Goal: Information Seeking & Learning: Learn about a topic

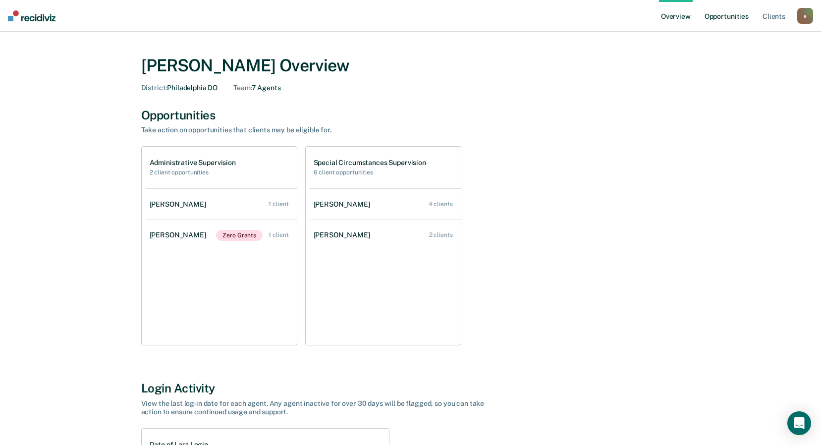
click at [731, 17] on link "Opportunities" at bounding box center [726, 16] width 48 height 32
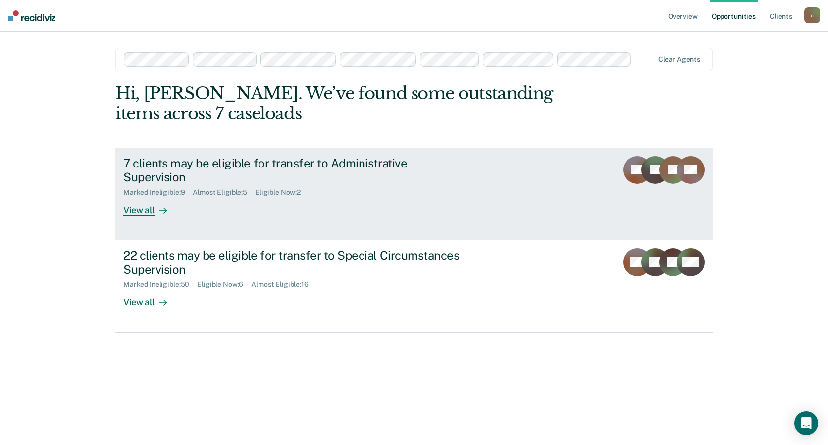
click at [433, 195] on div "7 clients may be eligible for transfer to Administrative Supervision Marked Ine…" at bounding box center [308, 186] width 371 height 60
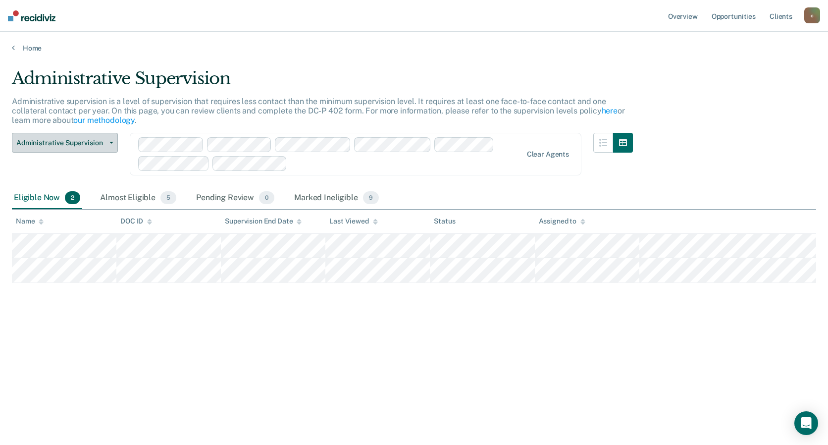
click at [101, 139] on span "Administrative Supervision" at bounding box center [60, 143] width 89 height 8
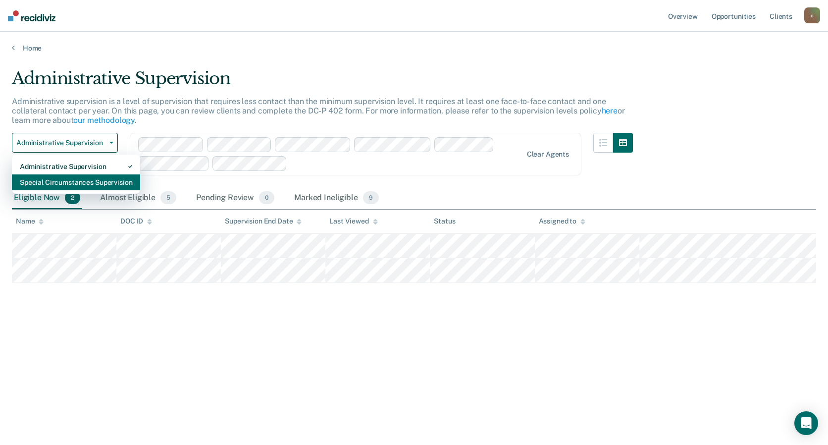
click at [88, 176] on div "Special Circumstances Supervision" at bounding box center [76, 182] width 112 height 16
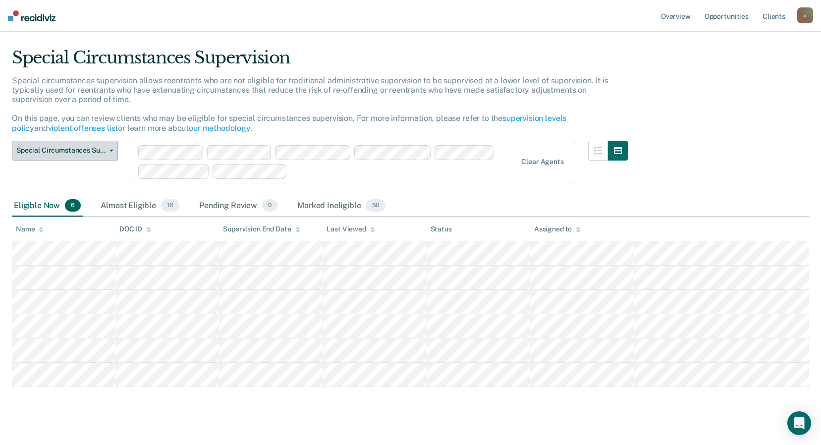
scroll to position [34, 0]
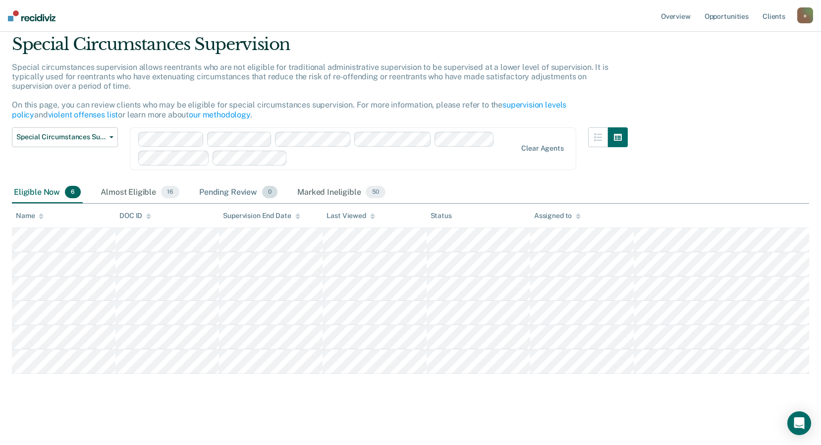
click at [234, 195] on div "Pending Review 0" at bounding box center [238, 193] width 82 height 22
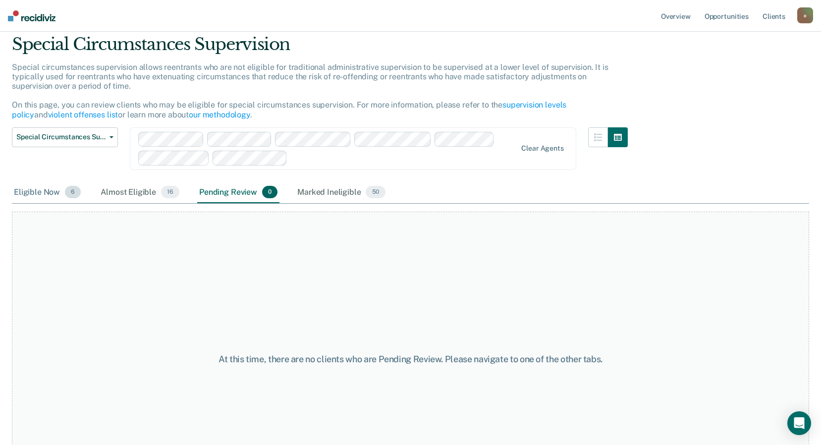
click at [46, 190] on div "Eligible Now 6" at bounding box center [47, 193] width 71 height 22
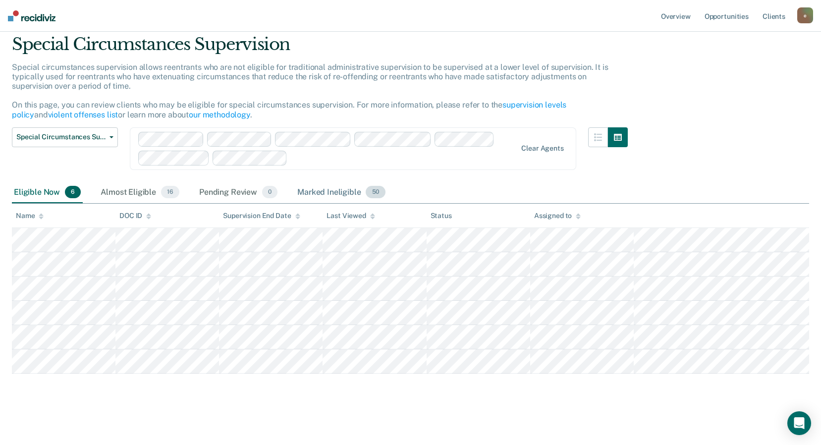
click at [323, 193] on div "Marked Ineligible 50" at bounding box center [341, 193] width 92 height 22
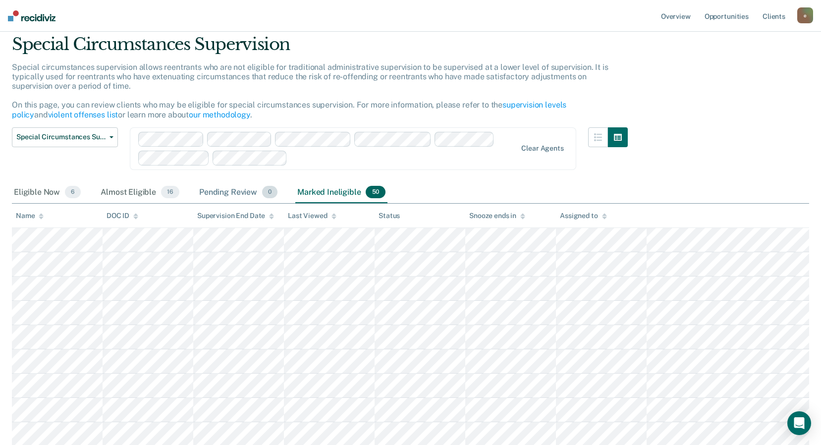
click at [226, 196] on div "Pending Review 0" at bounding box center [238, 193] width 82 height 22
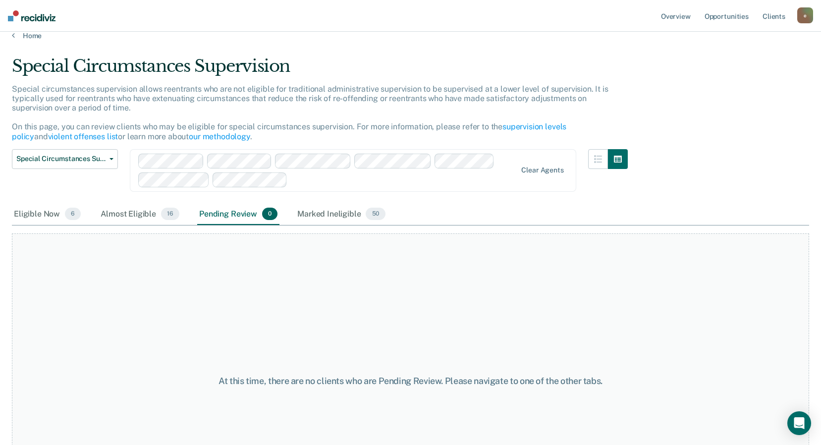
scroll to position [0, 0]
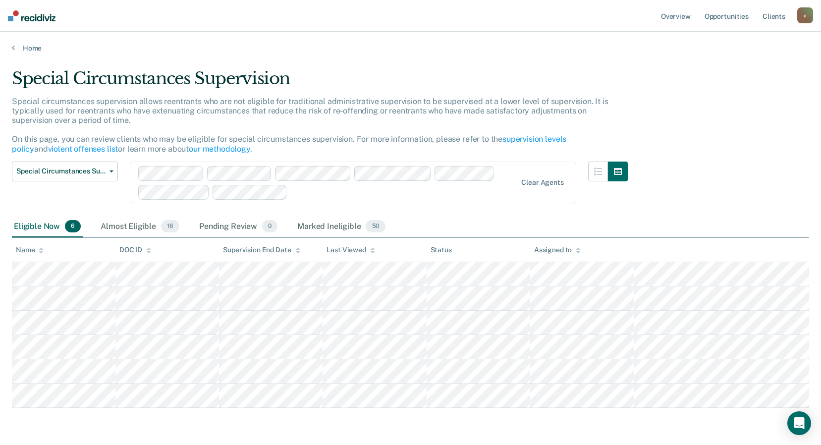
click at [551, 251] on div "Assigned to" at bounding box center [557, 250] width 47 height 8
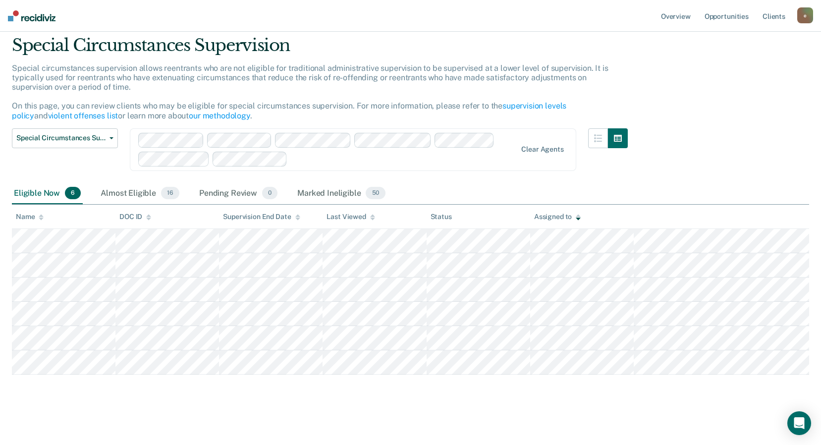
scroll to position [34, 0]
click at [88, 138] on span "Special Circumstances Supervision" at bounding box center [60, 137] width 89 height 8
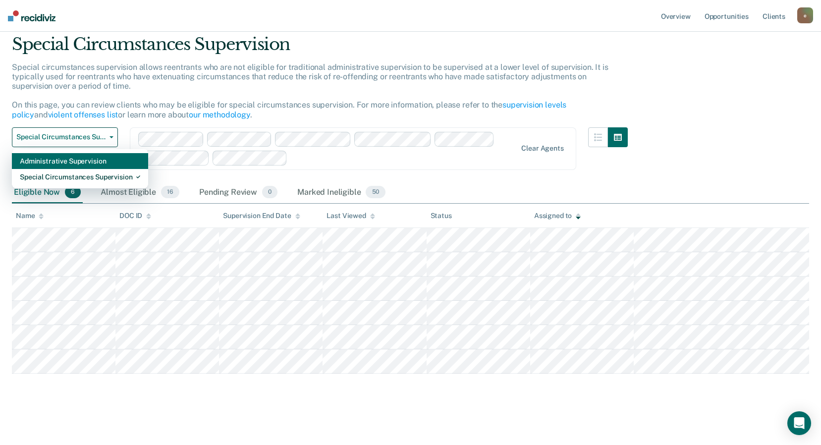
click at [76, 162] on div "Administrative Supervision" at bounding box center [80, 161] width 120 height 16
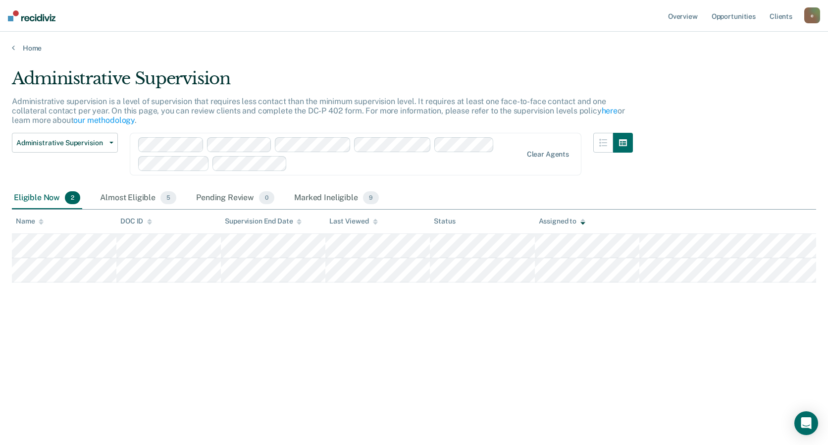
click at [515, 297] on div "Administrative Supervision Administrative supervision is a level of supervision…" at bounding box center [414, 219] width 804 height 302
click at [444, 49] on link "Home" at bounding box center [414, 48] width 804 height 9
